Goal: Navigation & Orientation: Understand site structure

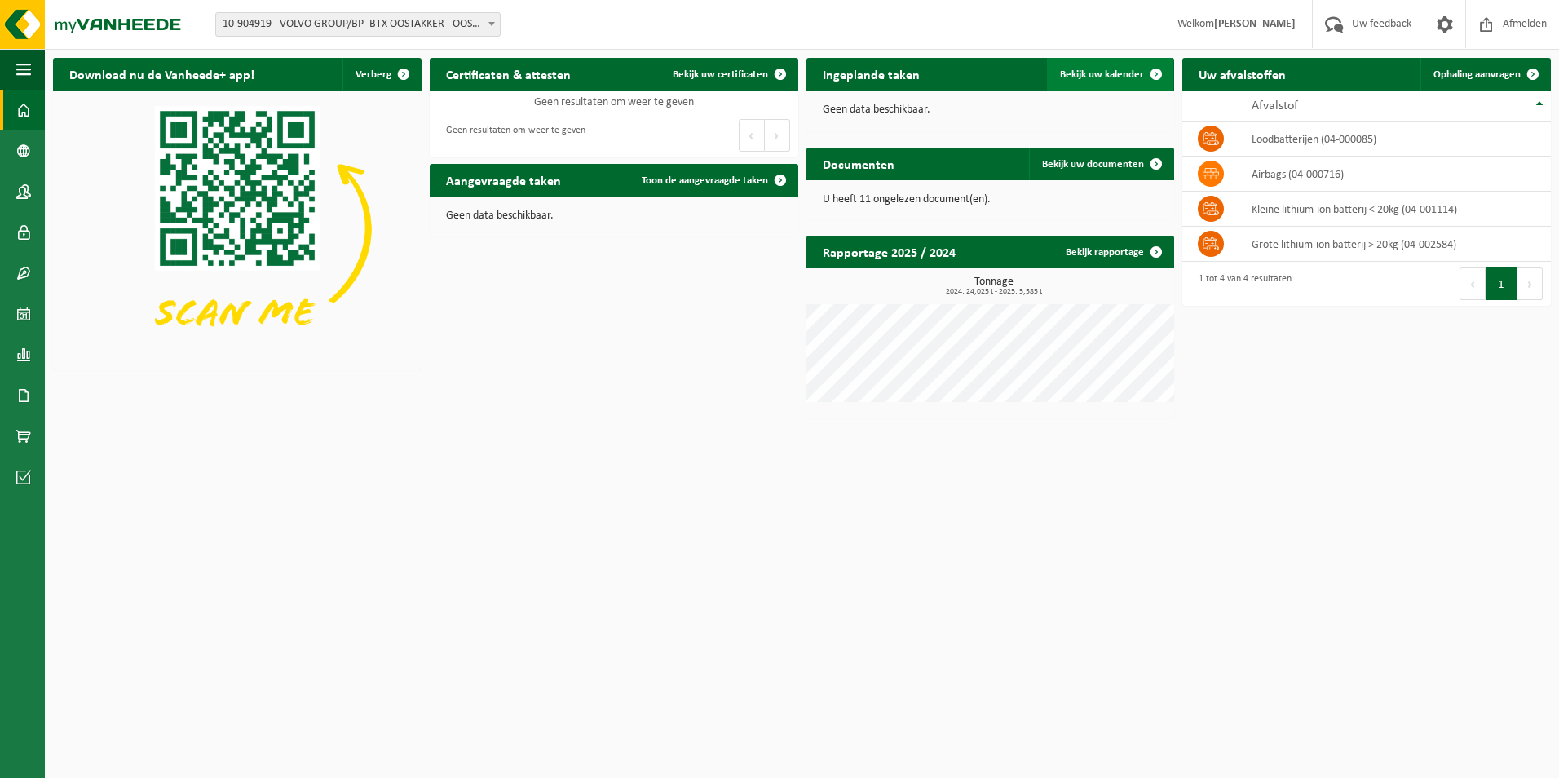
click at [1143, 68] on span at bounding box center [1156, 74] width 33 height 33
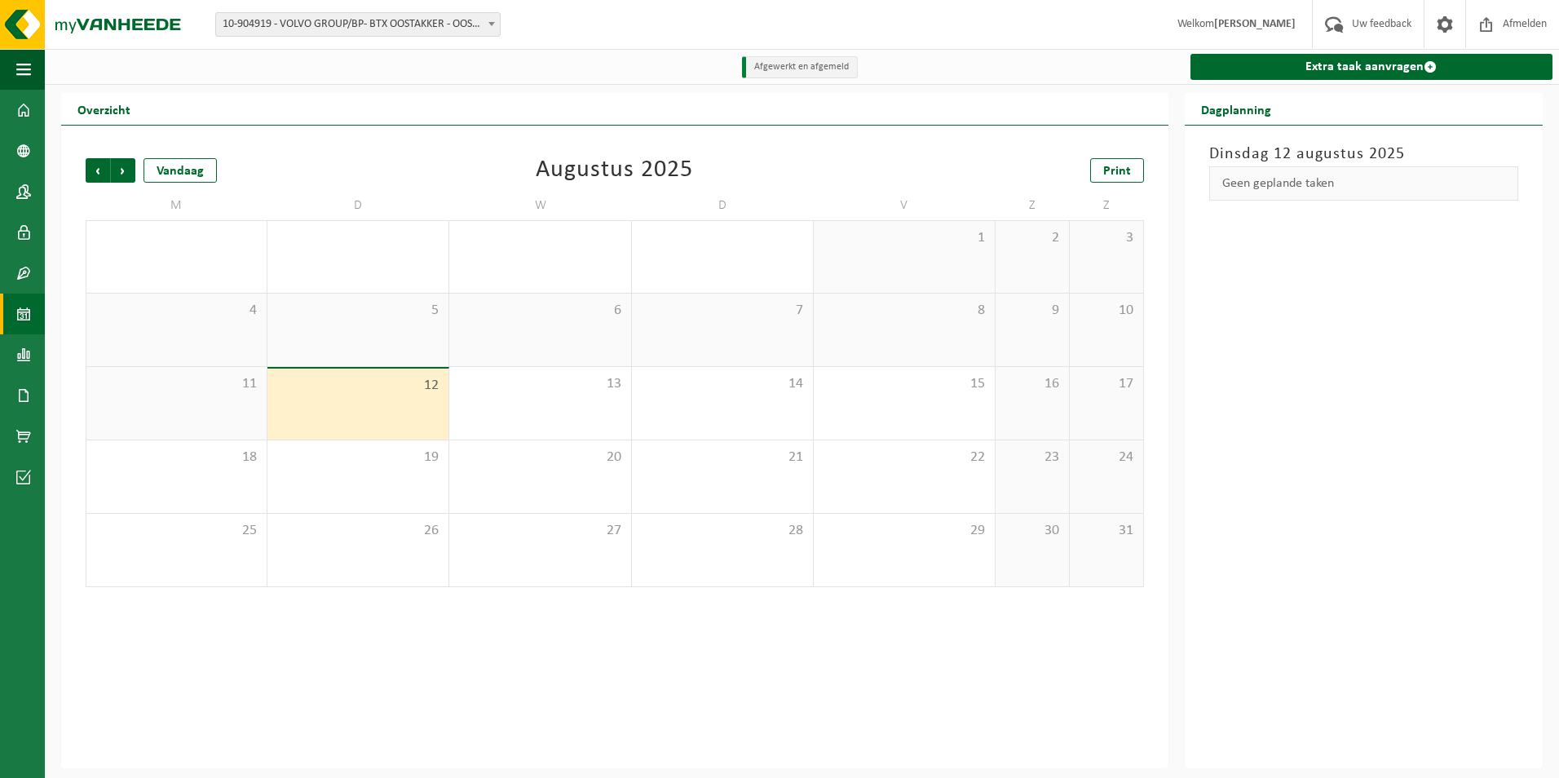
click at [1143, 68] on div "Afgewerkt en afgemeld Extra taak aanvragen" at bounding box center [802, 67] width 1514 height 36
click at [29, 286] on span at bounding box center [23, 273] width 15 height 41
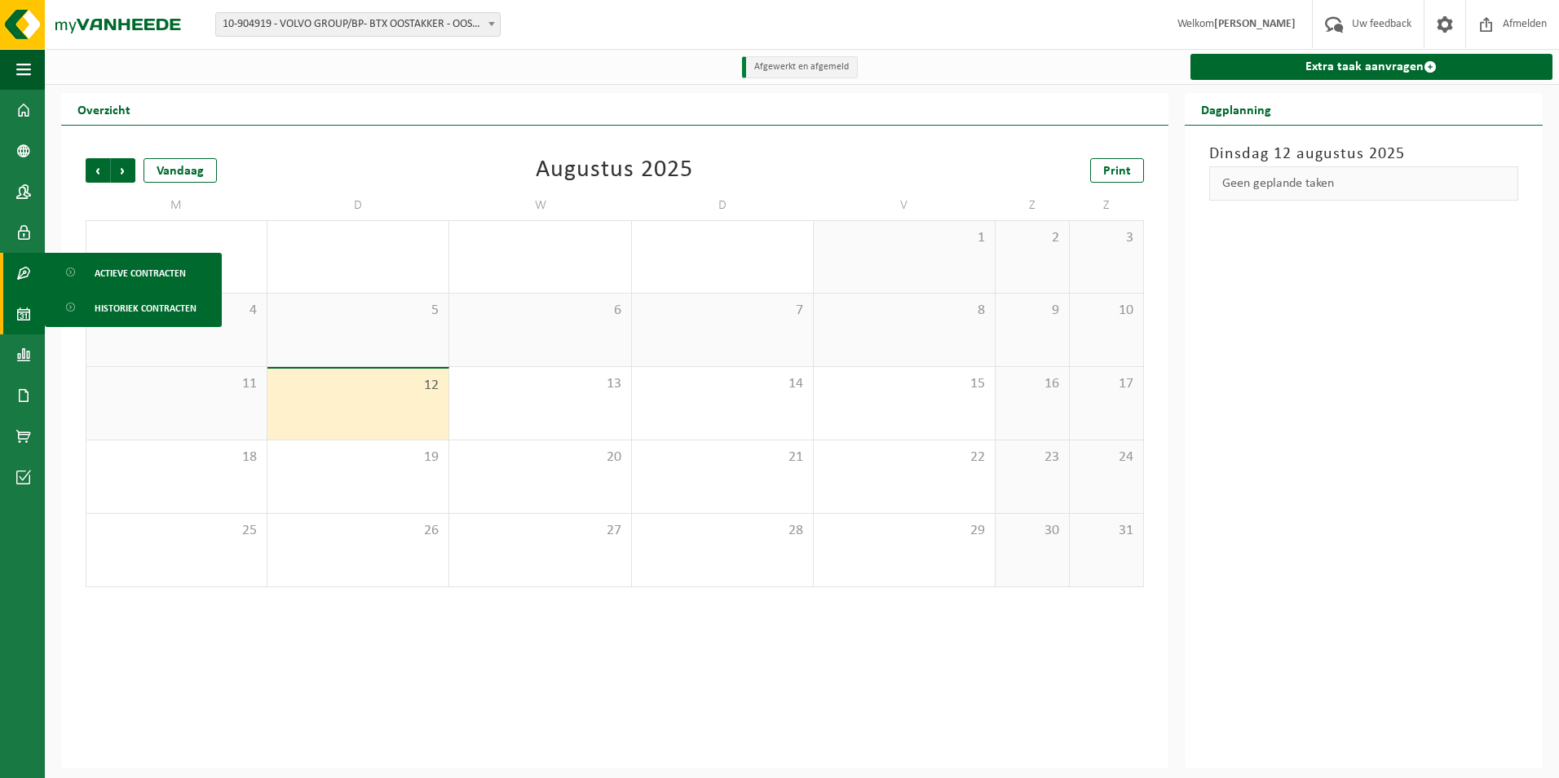
click at [7, 312] on link "Kalender" at bounding box center [22, 314] width 45 height 41
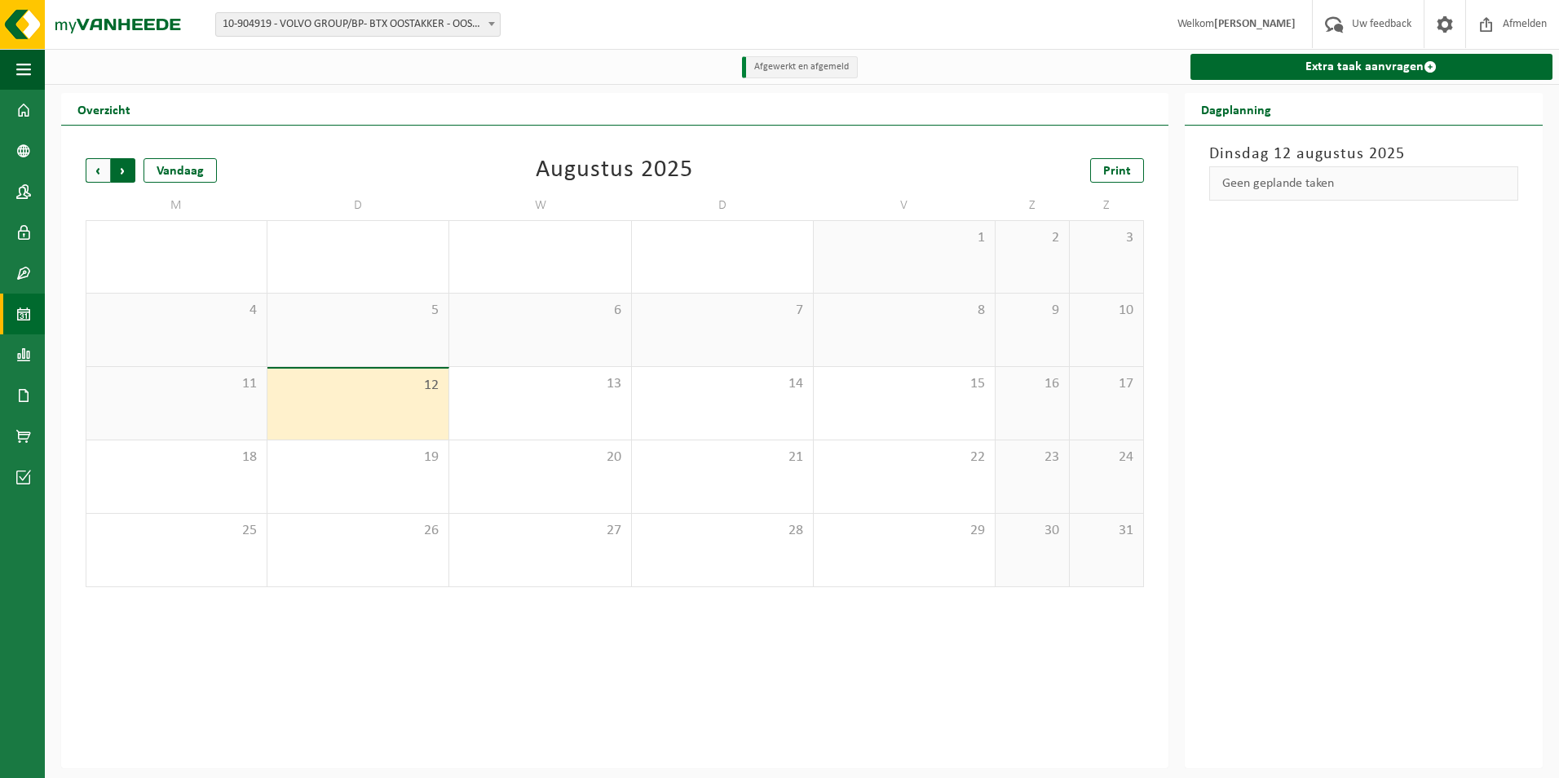
click at [97, 181] on span "Vorige" at bounding box center [98, 170] width 24 height 24
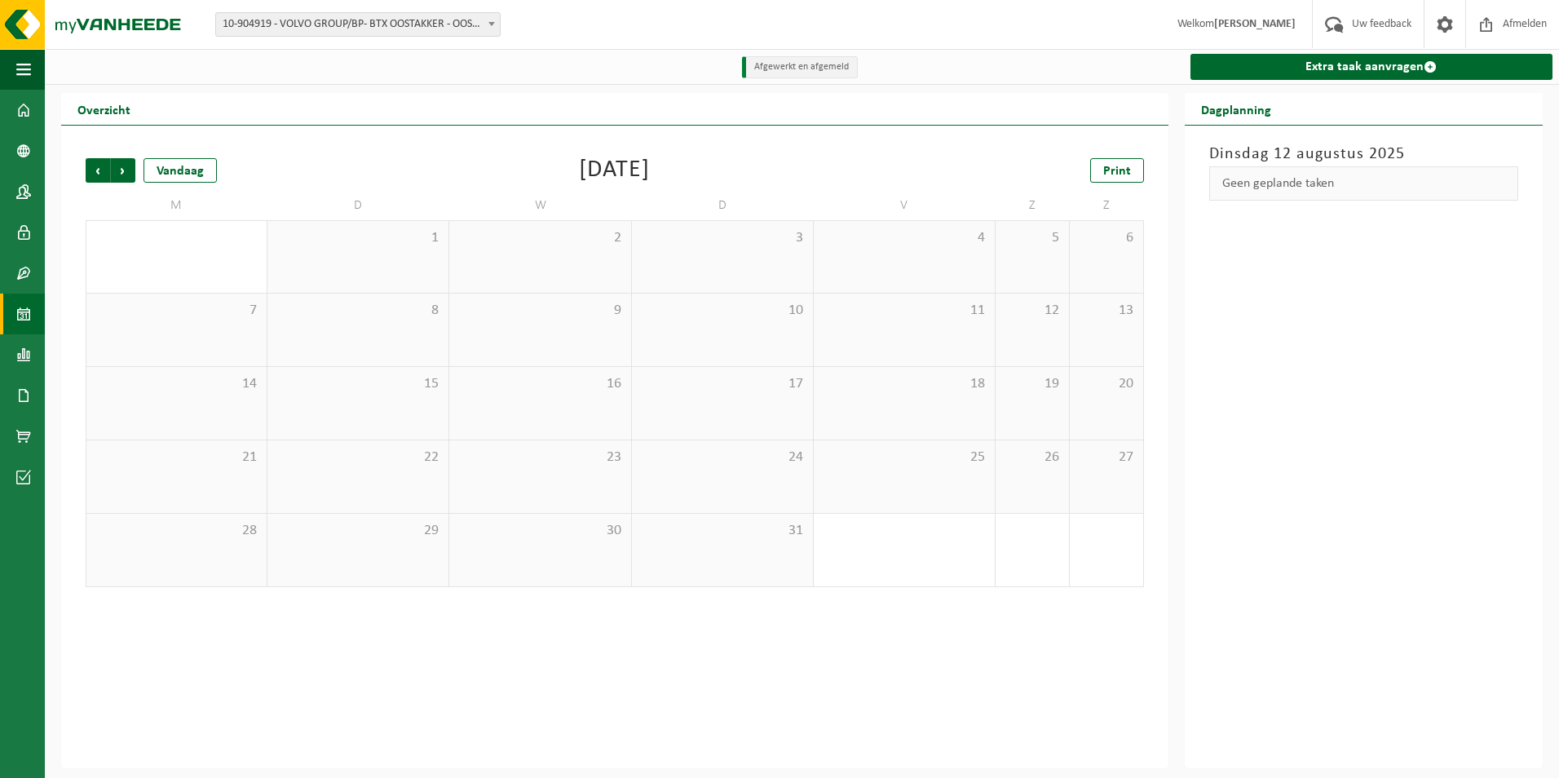
click at [97, 181] on span "Vorige" at bounding box center [98, 170] width 24 height 24
click at [138, 175] on div "Vorige Volgende Vandaag" at bounding box center [167, 170] width 163 height 24
click at [126, 174] on span "Volgende" at bounding box center [123, 170] width 24 height 24
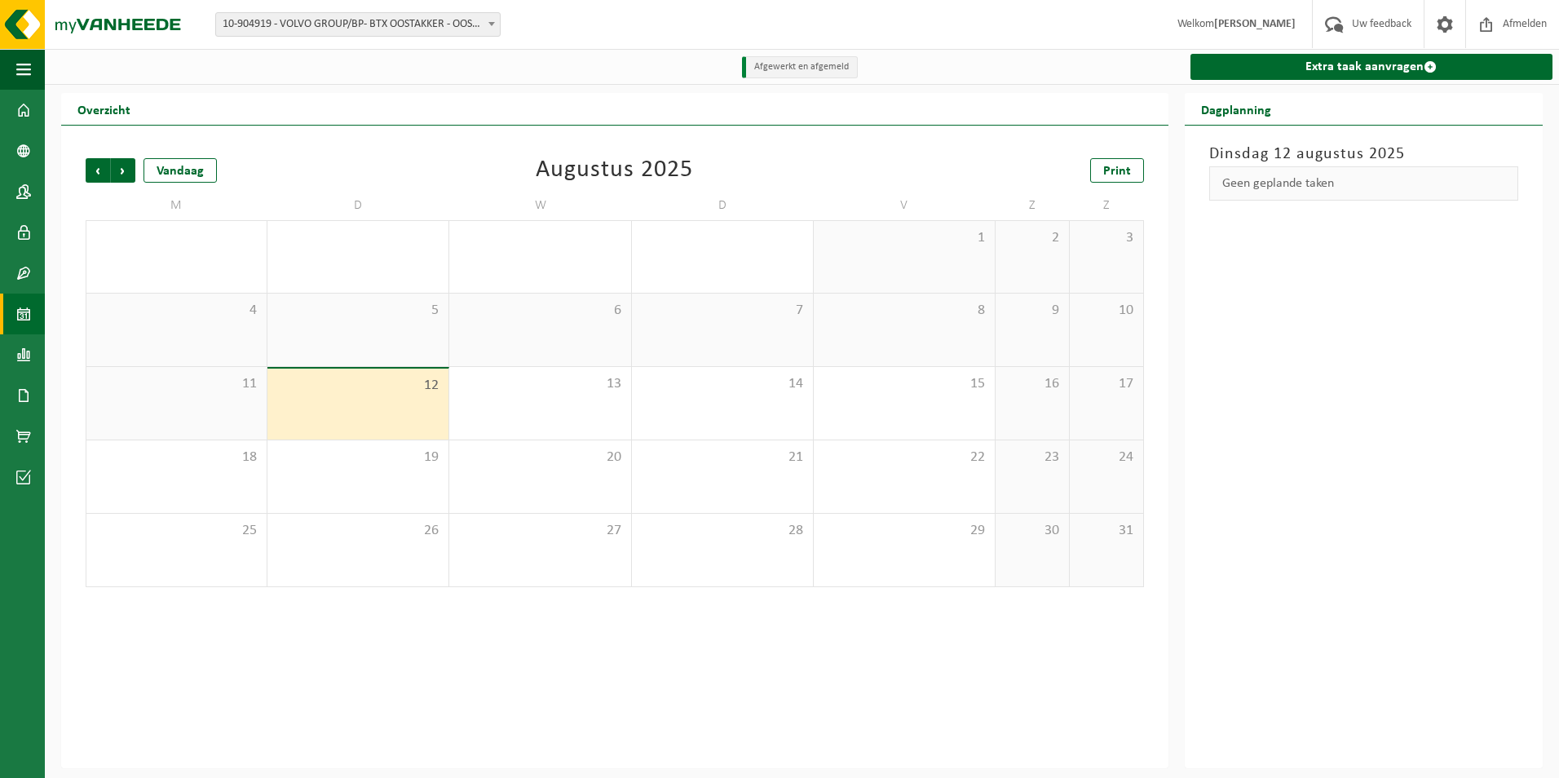
click at [126, 174] on span "Volgende" at bounding box center [123, 170] width 24 height 24
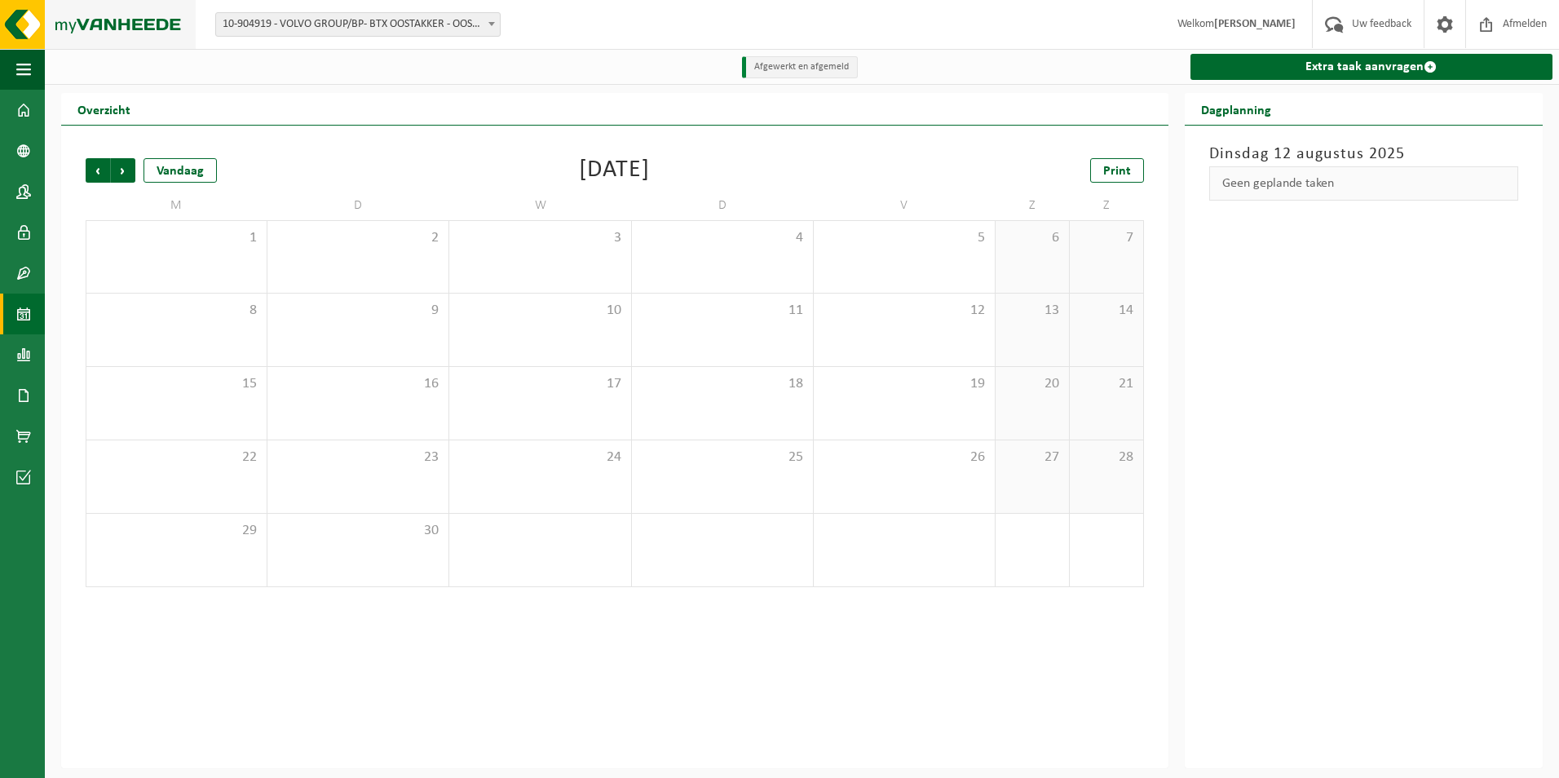
click at [111, 15] on img at bounding box center [98, 24] width 196 height 49
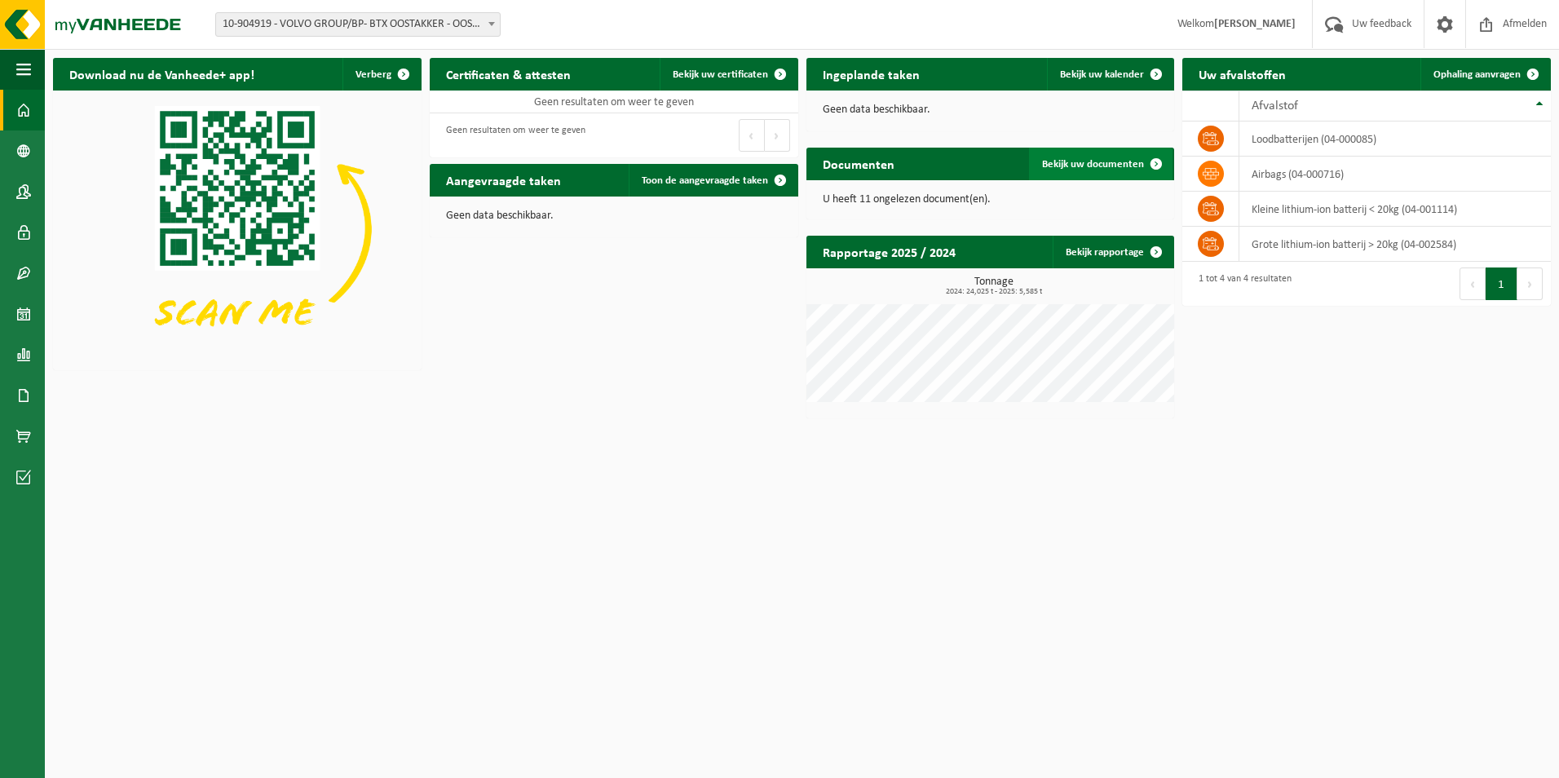
click at [1149, 161] on span at bounding box center [1156, 164] width 33 height 33
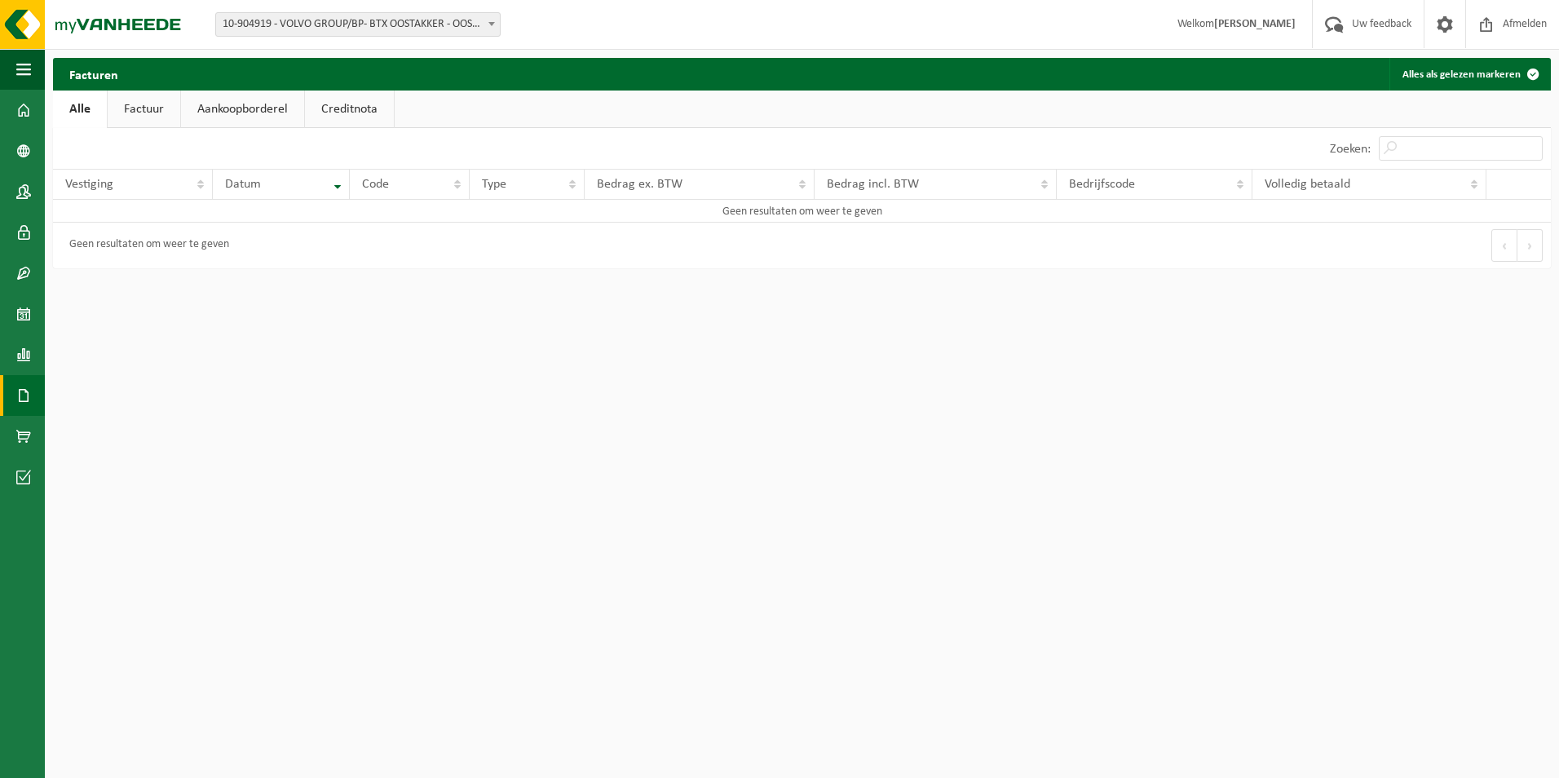
click at [144, 100] on link "Factuur" at bounding box center [144, 109] width 73 height 38
click at [249, 102] on link "Aankoopborderel" at bounding box center [244, 109] width 123 height 38
click at [386, 104] on link "Creditnota" at bounding box center [356, 109] width 89 height 38
click at [96, 117] on link "Alle" at bounding box center [79, 109] width 53 height 38
click at [99, 28] on img at bounding box center [98, 24] width 196 height 49
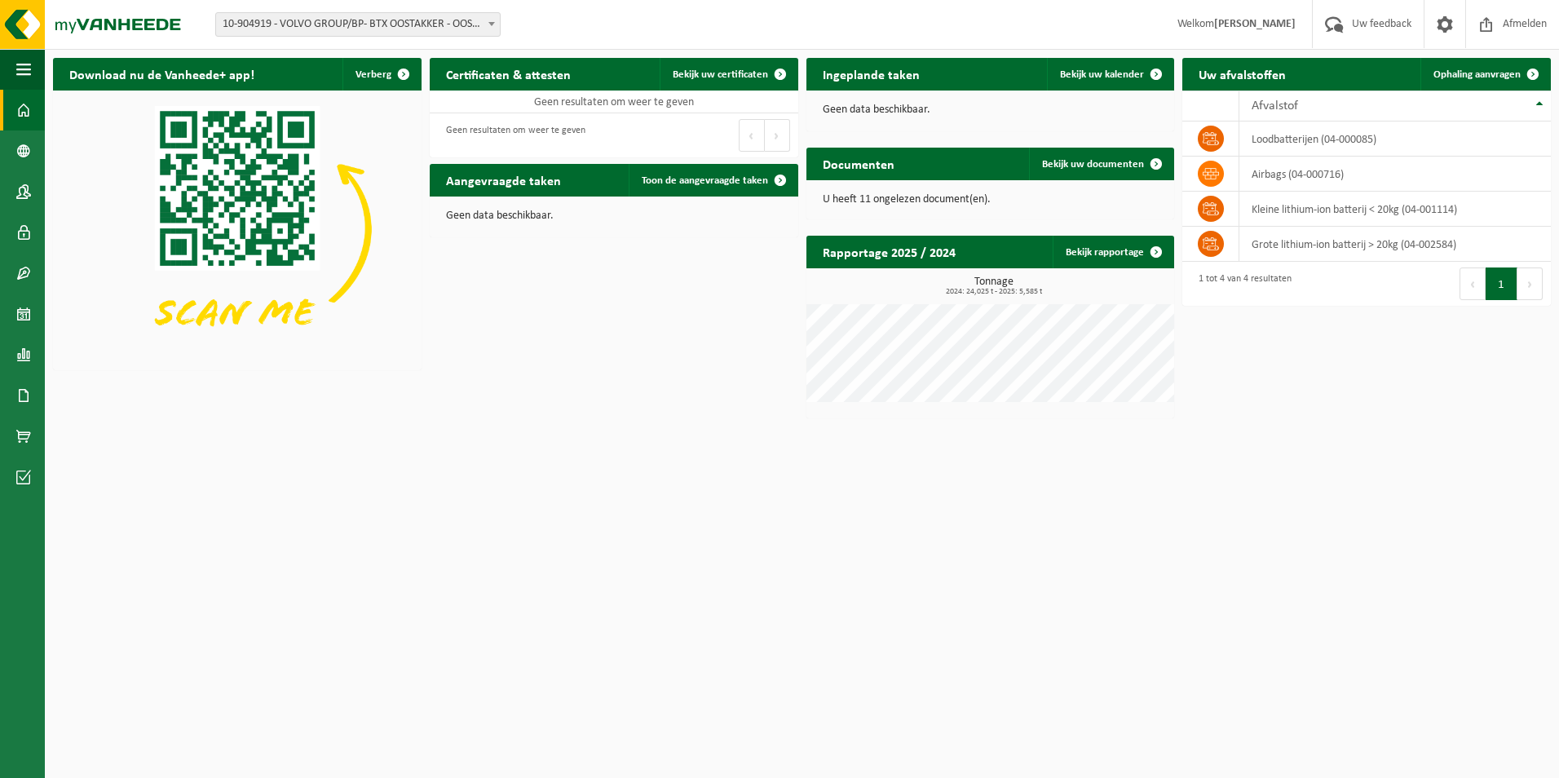
click at [714, 444] on html "Vestiging: 10-904919 - VOLVO GROUP/BP- BTX OOSTAKKER - OOSTAKKER 10-904919 - VO…" at bounding box center [779, 389] width 1559 height 778
click at [1150, 250] on span at bounding box center [1156, 252] width 33 height 33
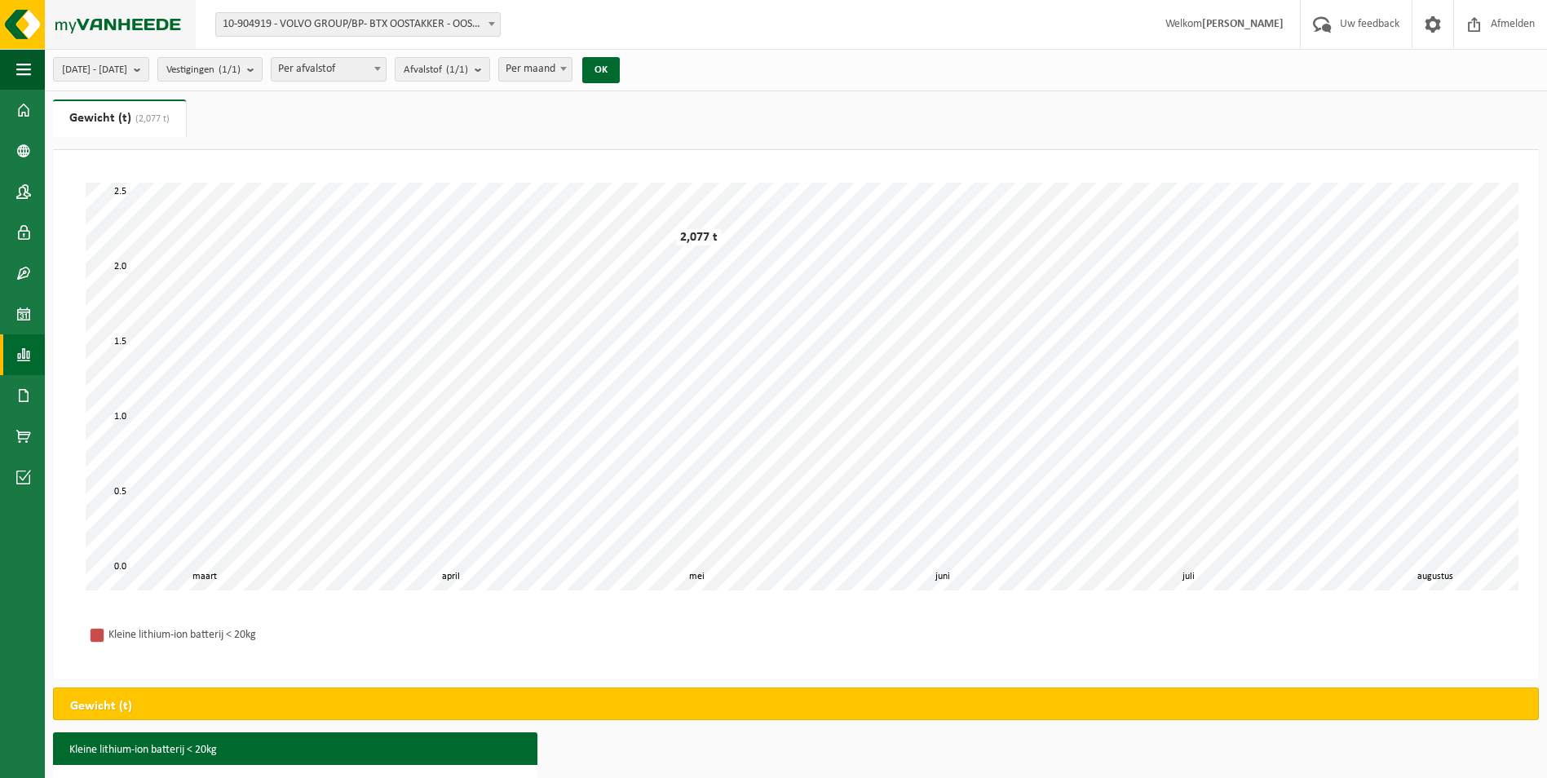
click at [114, 23] on img at bounding box center [98, 24] width 196 height 49
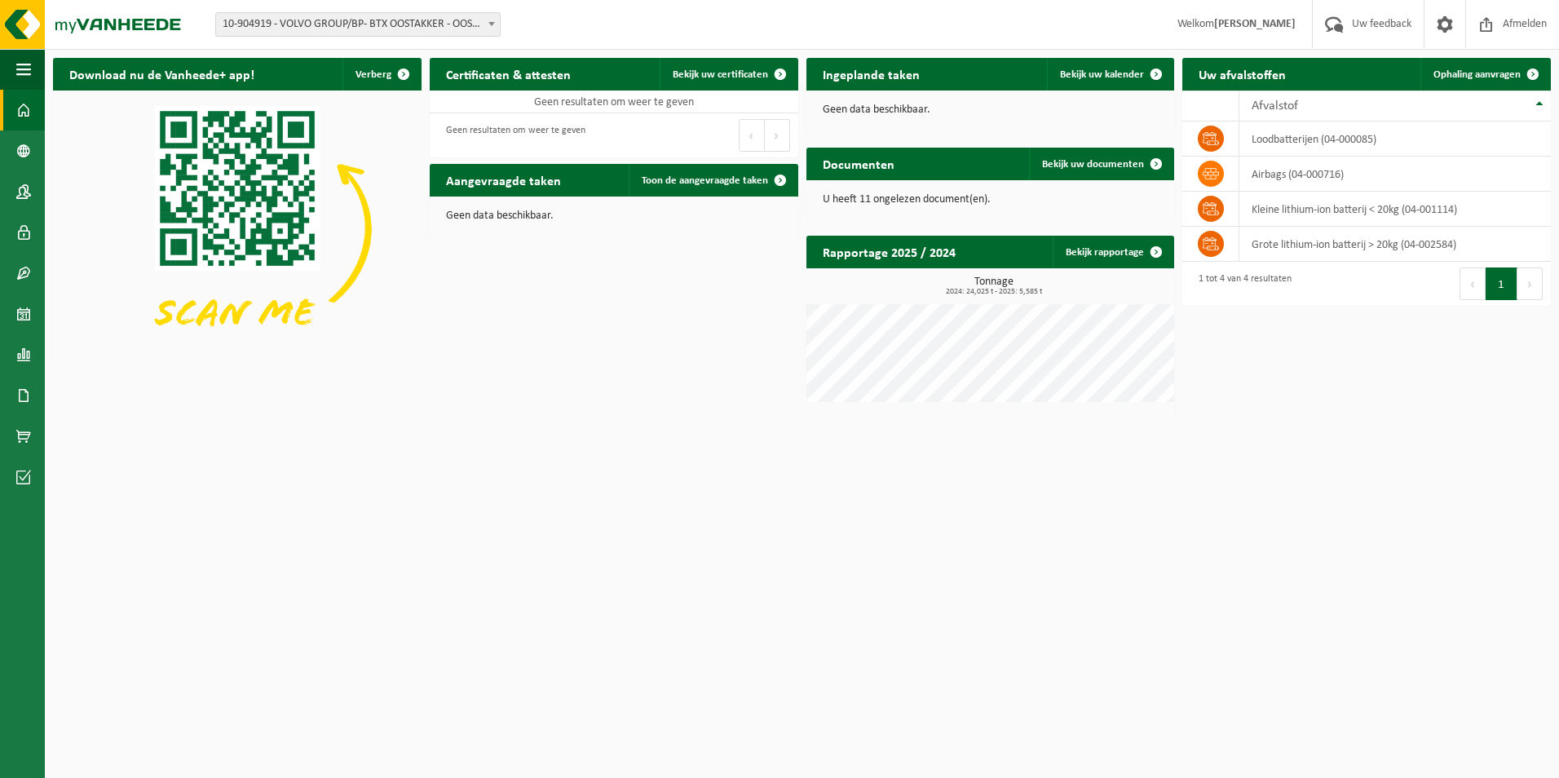
click at [760, 631] on html "Vestiging: 10-904919 - VOLVO GROUP/BP- BTX OOSTAKKER - OOSTAKKER 10-904919 - VO…" at bounding box center [779, 389] width 1559 height 778
click at [1159, 259] on span at bounding box center [1156, 252] width 33 height 33
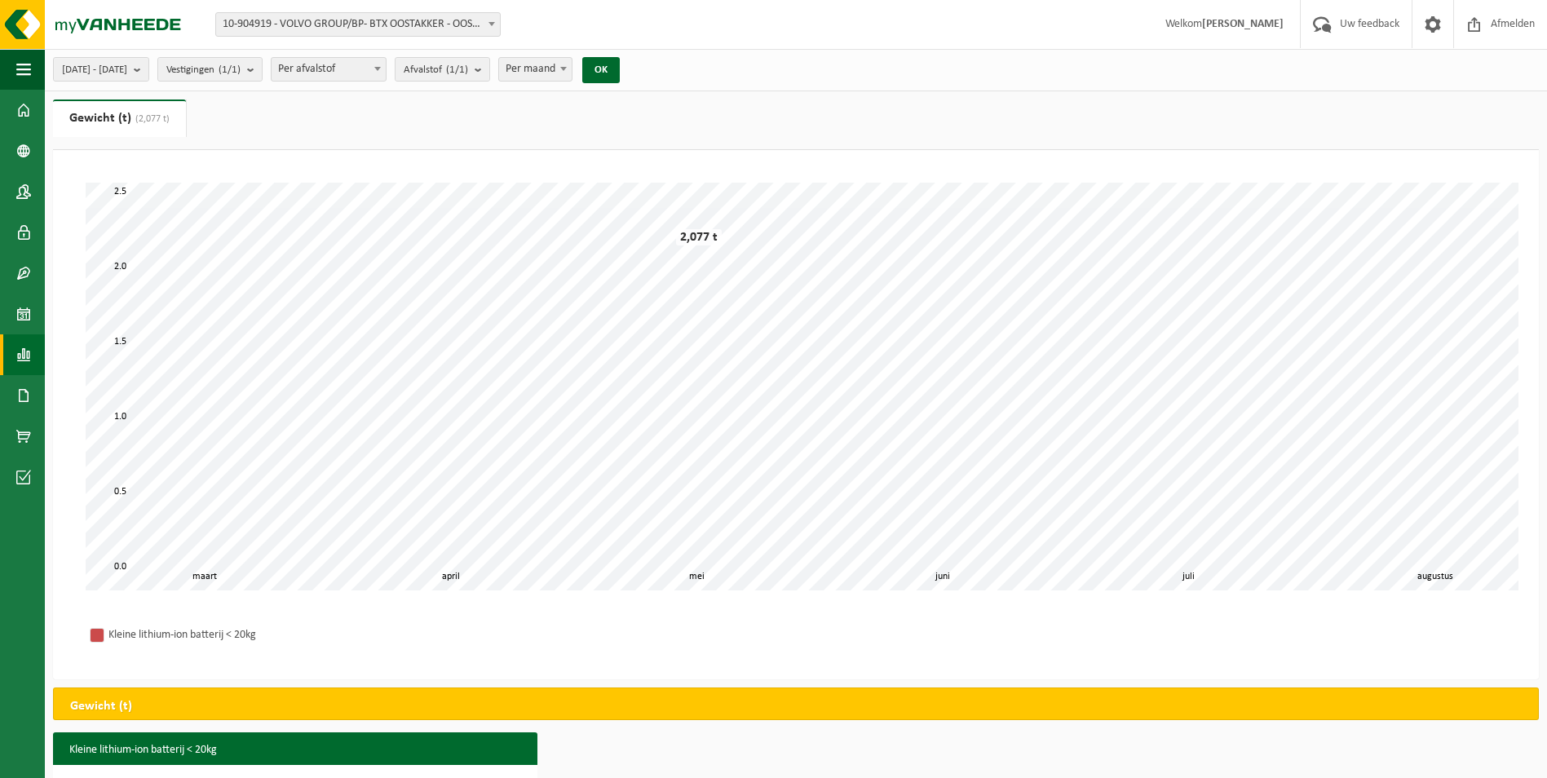
click at [1219, 21] on strong "[PERSON_NAME]" at bounding box center [1243, 24] width 82 height 12
click at [1216, 26] on strong "[PERSON_NAME]" at bounding box center [1243, 24] width 82 height 12
click at [139, 19] on img at bounding box center [98, 24] width 196 height 49
